Goal: Find specific page/section: Find specific page/section

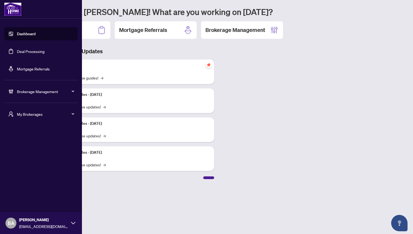
click at [34, 96] on div "Brokerage Management" at bounding box center [40, 91] width 73 height 13
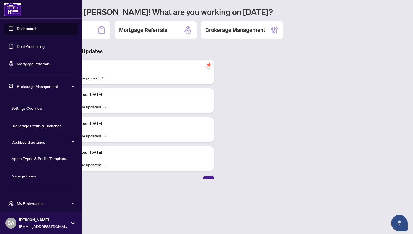
scroll to position [18, 0]
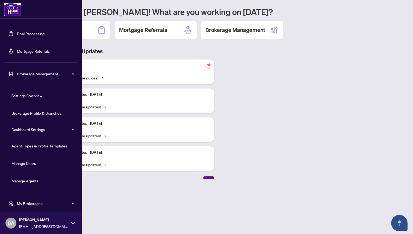
click at [32, 181] on link "Manage Agents" at bounding box center [24, 180] width 27 height 5
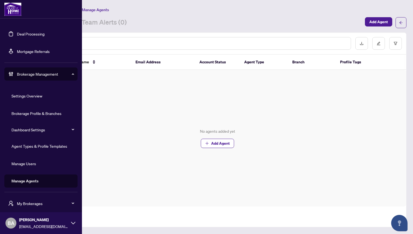
scroll to position [18, 0]
click at [47, 203] on span "My Brokerages" at bounding box center [45, 204] width 57 height 6
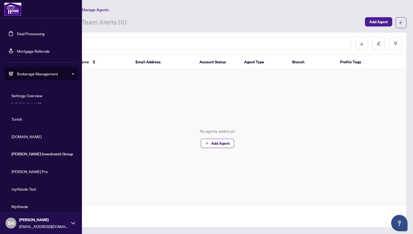
scroll to position [37, 0]
click at [23, 170] on span "[PERSON_NAME] Pro" at bounding box center [42, 170] width 62 height 6
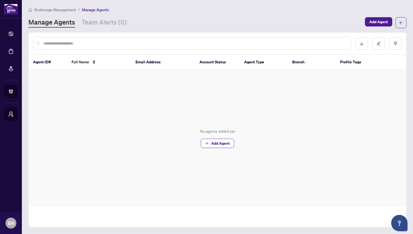
scroll to position [0, 0]
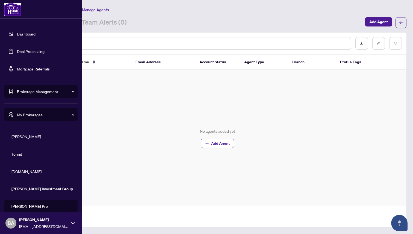
click at [34, 112] on span "My Brokerages" at bounding box center [45, 115] width 57 height 6
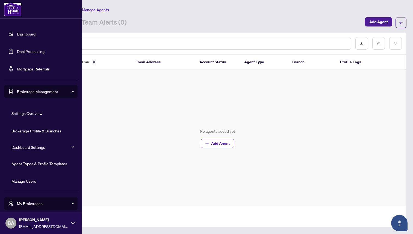
click at [37, 91] on span "Brokerage Management" at bounding box center [45, 92] width 57 height 6
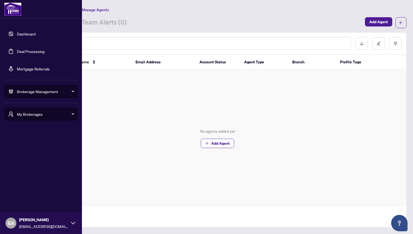
click at [37, 91] on span "Brokerage Management" at bounding box center [45, 92] width 57 height 6
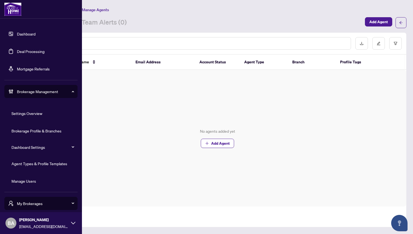
click at [38, 163] on link "Agent Types & Profile Templates" at bounding box center [39, 163] width 56 height 5
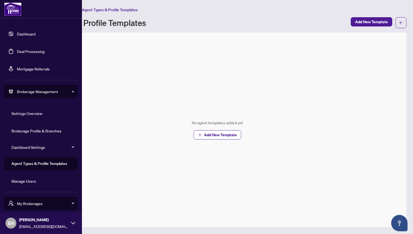
click at [37, 90] on span "Brokerage Management" at bounding box center [45, 92] width 57 height 6
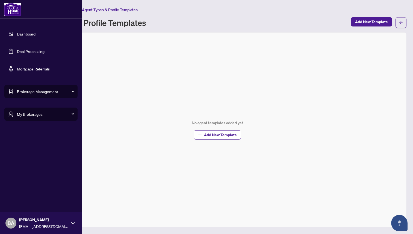
click at [30, 115] on span "My Brokerages" at bounding box center [45, 114] width 57 height 6
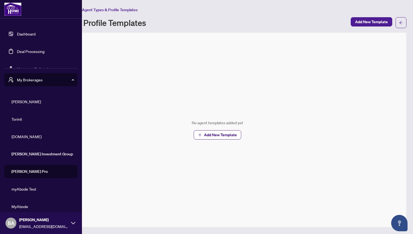
click at [28, 99] on span "[PERSON_NAME]" at bounding box center [42, 102] width 62 height 6
